Goal: Find specific page/section: Find specific page/section

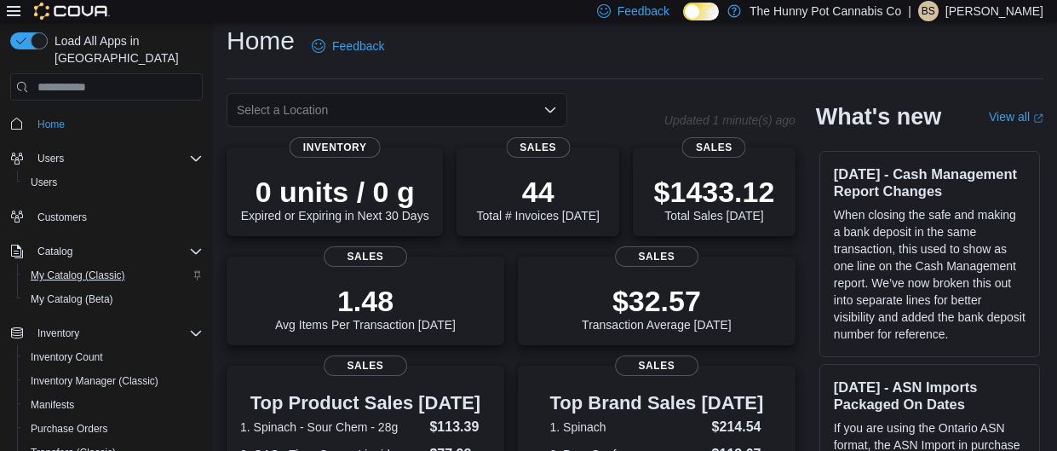
scroll to position [198, 0]
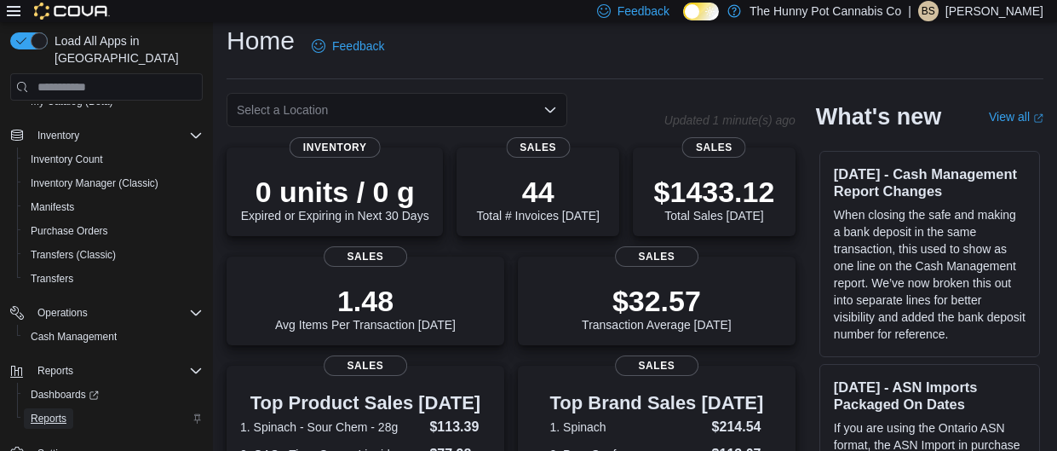
click at [55, 411] on span "Reports" at bounding box center [49, 418] width 36 height 14
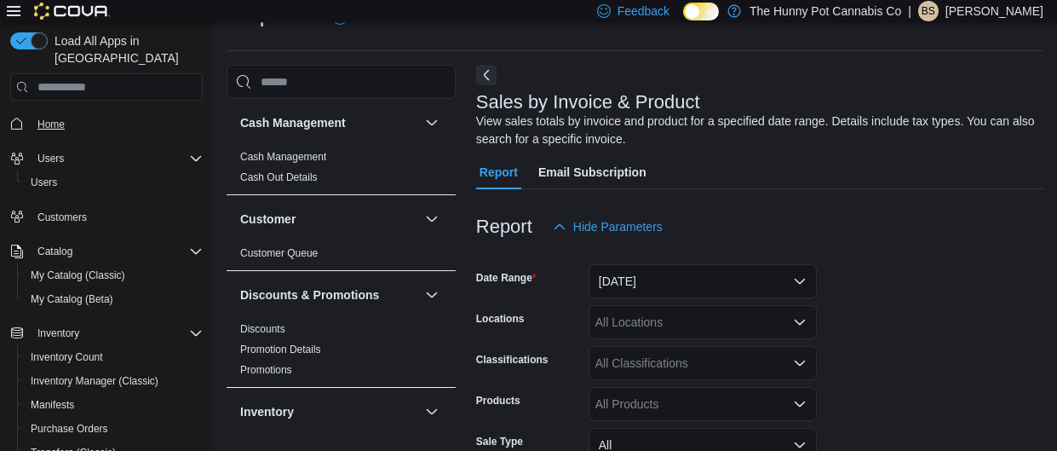
scroll to position [57, 0]
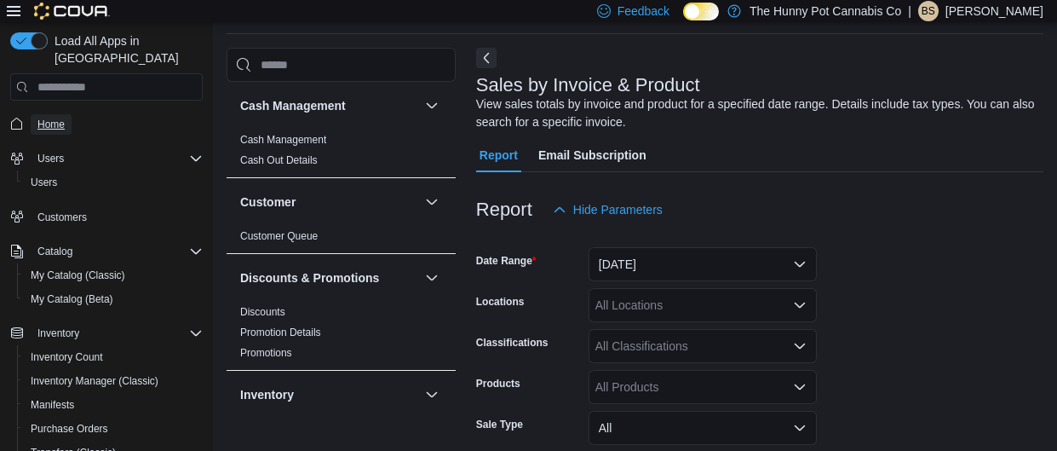
click at [58, 118] on span "Home" at bounding box center [50, 125] width 27 height 14
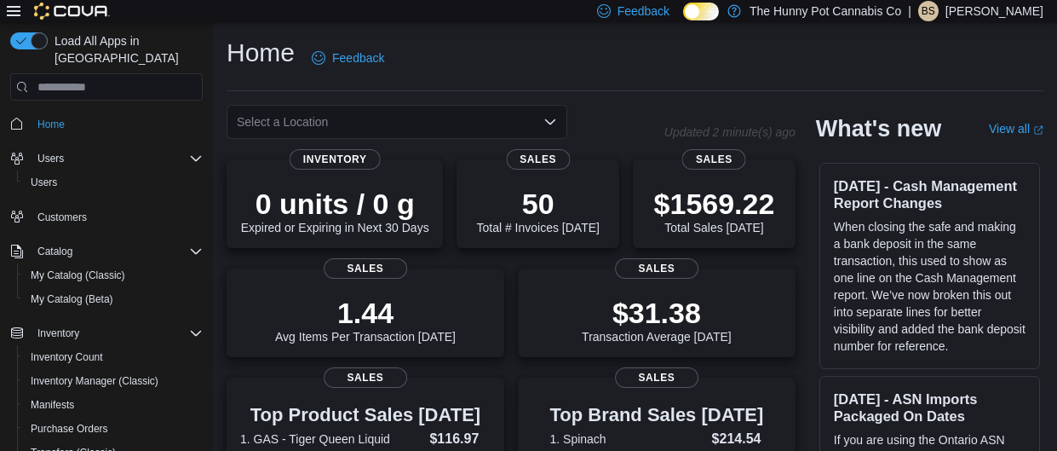
scroll to position [198, 0]
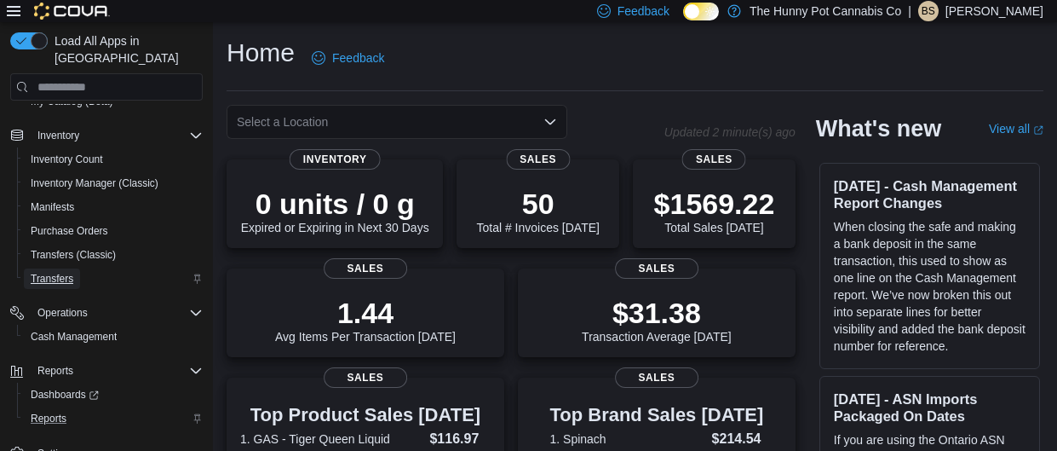
click at [60, 272] on span "Transfers" at bounding box center [52, 279] width 43 height 14
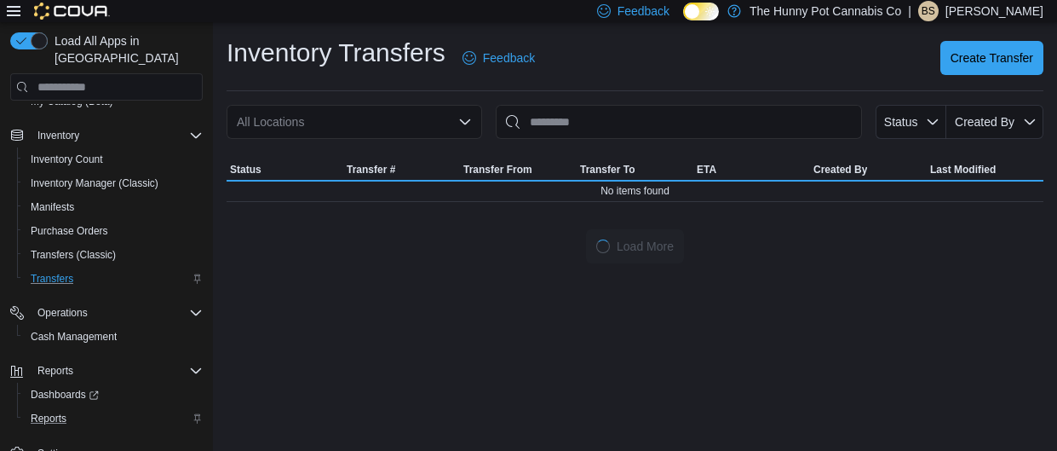
click at [417, 125] on div "All Locations" at bounding box center [355, 122] width 256 height 34
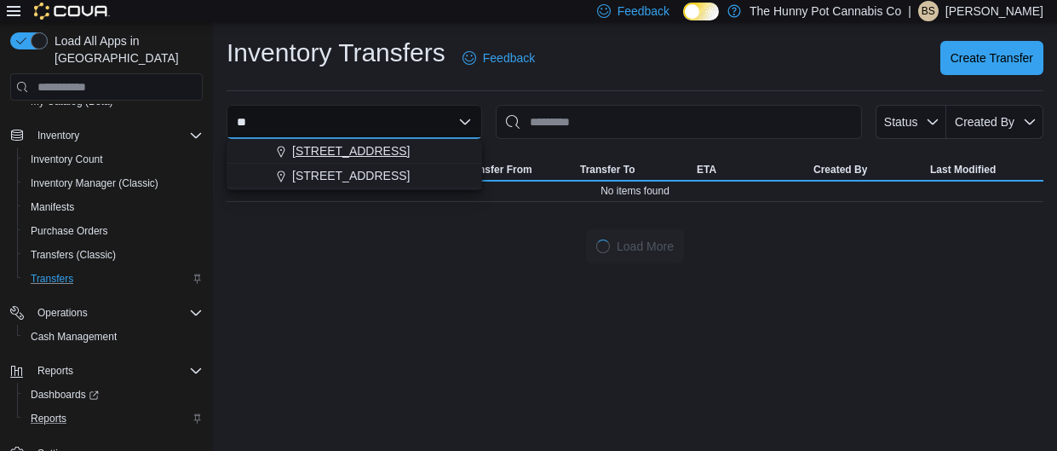
type input "**"
click at [330, 147] on span "4936 Yonge St" at bounding box center [351, 150] width 118 height 17
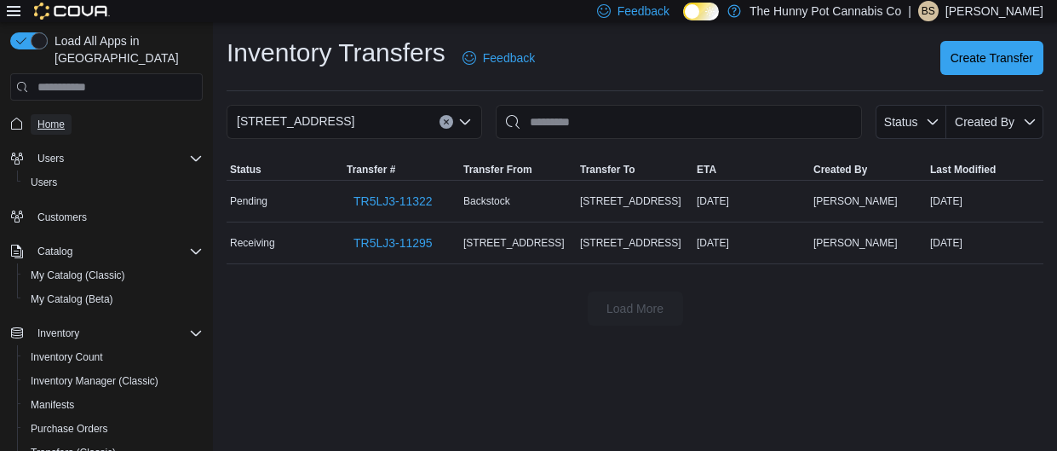
click at [49, 118] on span "Home" at bounding box center [50, 125] width 27 height 14
